Goal: Transaction & Acquisition: Subscribe to service/newsletter

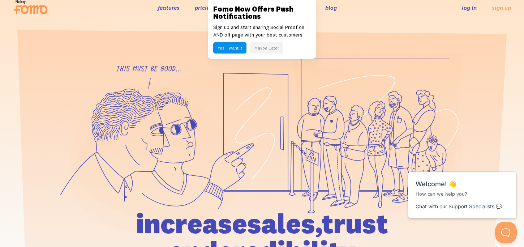
scroll to position [12, 0]
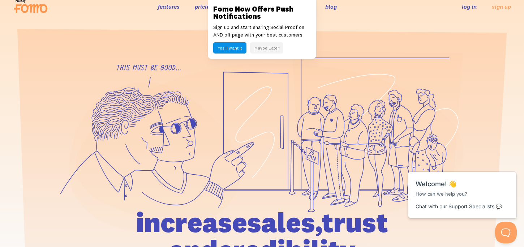
click at [266, 48] on button "Maybe Later" at bounding box center [266, 47] width 33 height 11
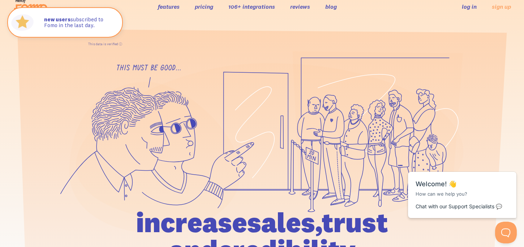
scroll to position [0, 0]
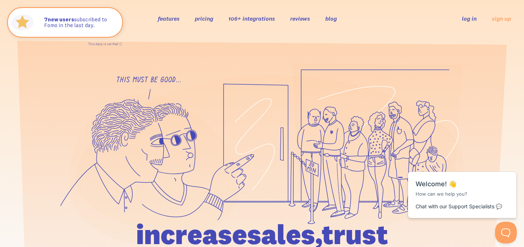
click at [198, 18] on link "pricing" at bounding box center [204, 18] width 18 height 7
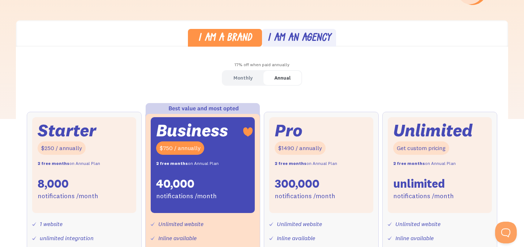
click at [285, 40] on div "I am an agency" at bounding box center [299, 38] width 64 height 10
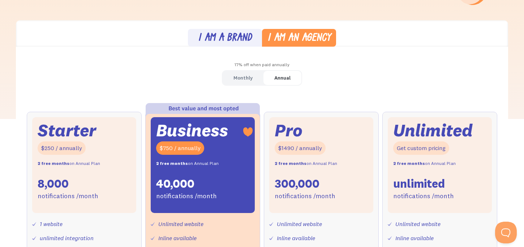
click at [234, 37] on div "I am a brand" at bounding box center [225, 38] width 54 height 10
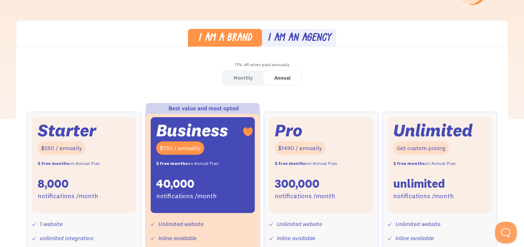
click at [252, 82] on link "Monthly" at bounding box center [243, 78] width 41 height 14
